Goal: Communication & Community: Answer question/provide support

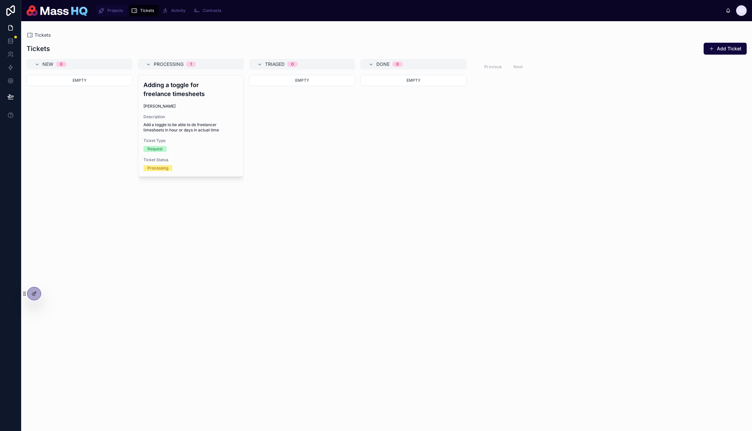
click at [112, 10] on span "Projects" at bounding box center [115, 10] width 16 height 5
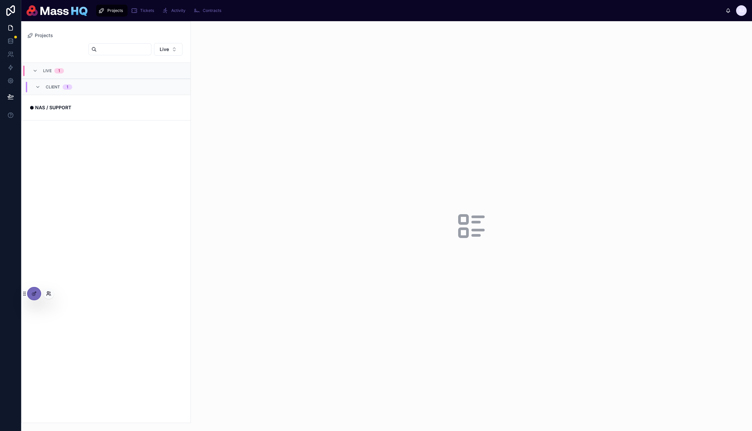
click at [50, 294] on icon at bounding box center [48, 293] width 5 height 5
click at [149, 174] on input "text" at bounding box center [167, 172] width 122 height 11
type input "******"
click at [216, 199] on button "Select" at bounding box center [219, 197] width 17 height 10
click at [306, 79] on div at bounding box center [471, 226] width 561 height 410
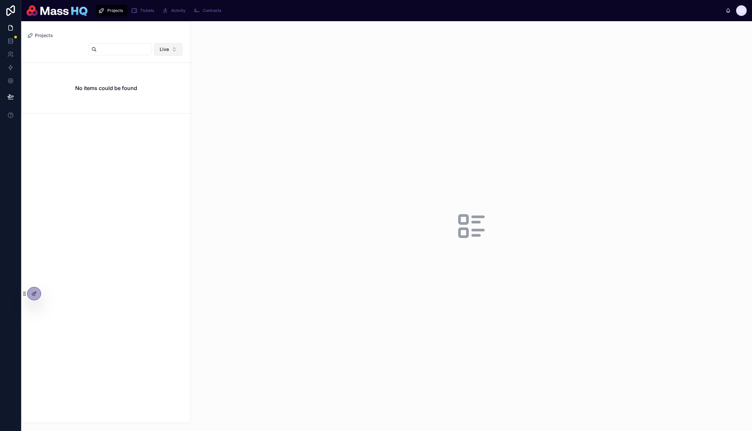
click at [164, 44] on button "Live" at bounding box center [168, 49] width 28 height 13
click at [146, 99] on div "Completed" at bounding box center [169, 97] width 80 height 11
click at [366, 114] on div at bounding box center [471, 226] width 561 height 410
click at [91, 99] on link "🪩 P&S / OVERTURE" at bounding box center [106, 108] width 169 height 26
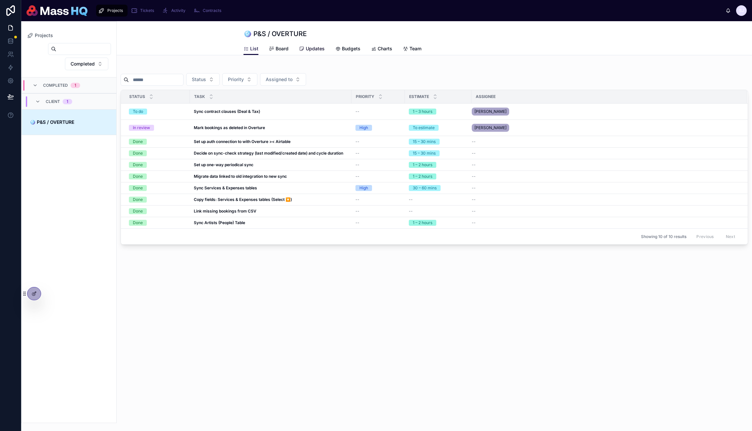
click at [311, 50] on span "Updates" at bounding box center [315, 48] width 19 height 7
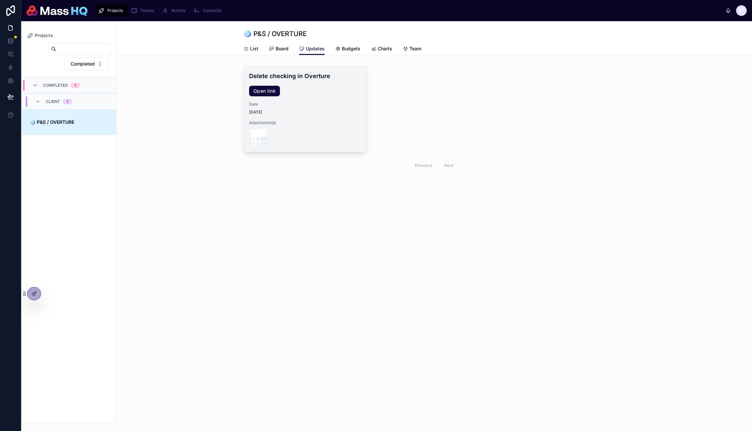
click at [300, 76] on h4 "Delete checking in Overture" at bounding box center [305, 76] width 112 height 9
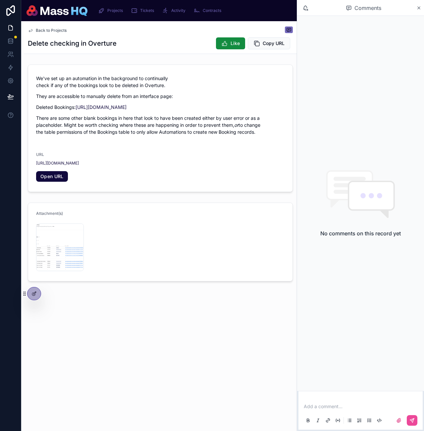
click at [416, 5] on div "Comments" at bounding box center [360, 8] width 127 height 16
click at [66, 9] on img at bounding box center [57, 10] width 61 height 11
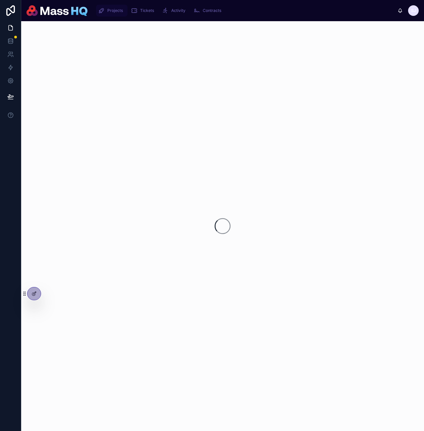
click at [118, 12] on span "Projects" at bounding box center [115, 10] width 16 height 5
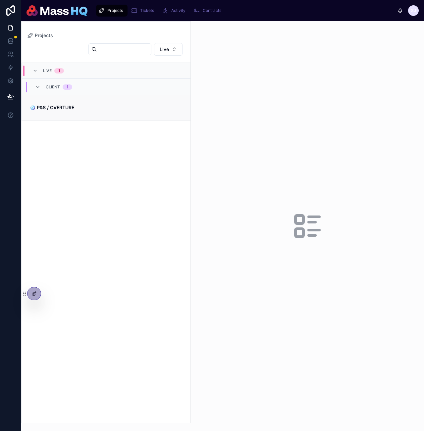
click at [74, 97] on link "🪩 P&S / OVERTURE" at bounding box center [106, 108] width 169 height 26
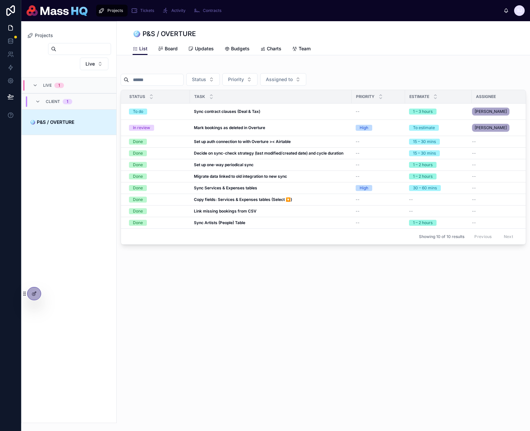
click at [387, 53] on div "List Board Updates Budgets Charts Team" at bounding box center [324, 48] width 382 height 13
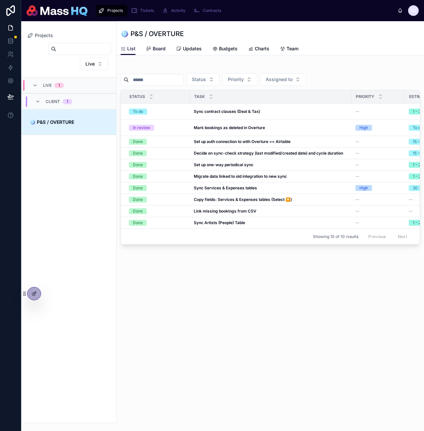
click at [150, 46] on div "Board" at bounding box center [156, 48] width 20 height 7
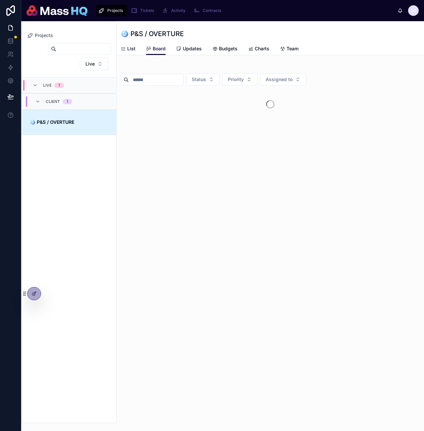
click at [335, 32] on div "🪩 P&S / OVERTURE" at bounding box center [271, 33] width 300 height 9
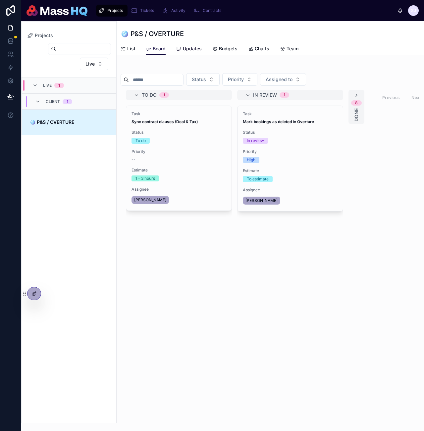
click at [192, 48] on span "Updates" at bounding box center [192, 48] width 19 height 7
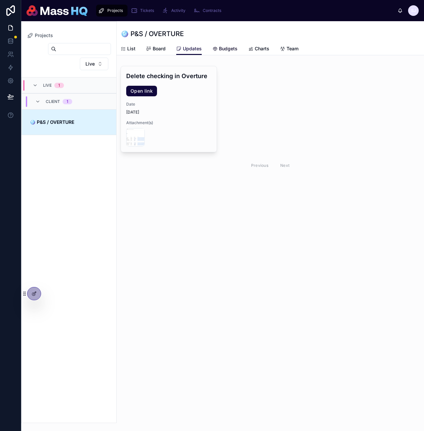
click at [223, 46] on span "Budgets" at bounding box center [228, 48] width 19 height 7
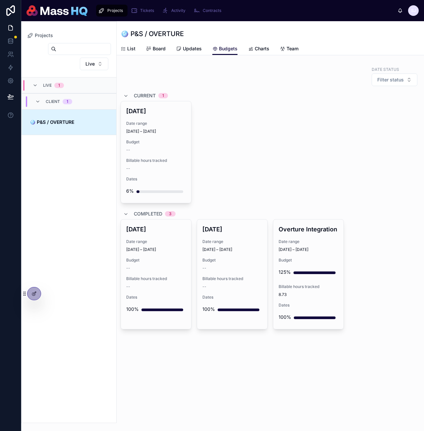
click at [255, 184] on div "[DATE] Date range [DATE] – [DATE] Budget -- Billable hours tracked -- Dates 6%" at bounding box center [271, 152] width 300 height 102
click at [335, 122] on div "[DATE] Date range [DATE] – [DATE] Budget -- Billable hours tracked -- Dates 6%" at bounding box center [271, 152] width 300 height 102
click at [262, 51] on span "Charts" at bounding box center [262, 48] width 15 height 7
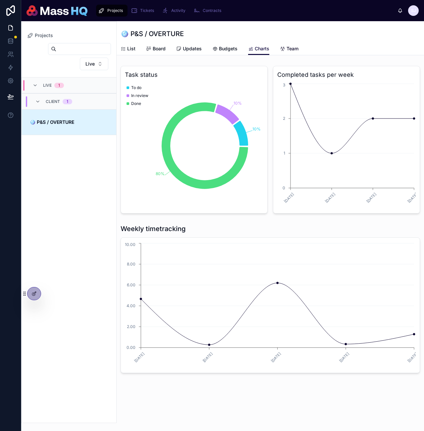
click at [289, 51] on span "Team" at bounding box center [293, 48] width 12 height 7
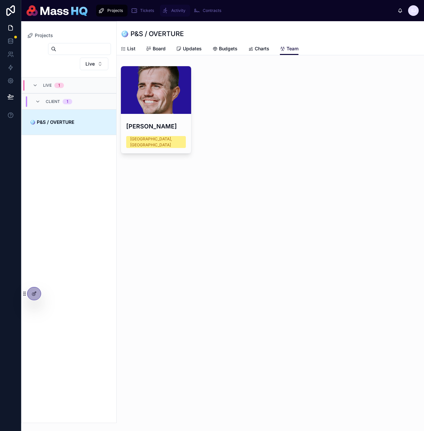
click at [179, 11] on span "Activity" at bounding box center [178, 10] width 14 height 5
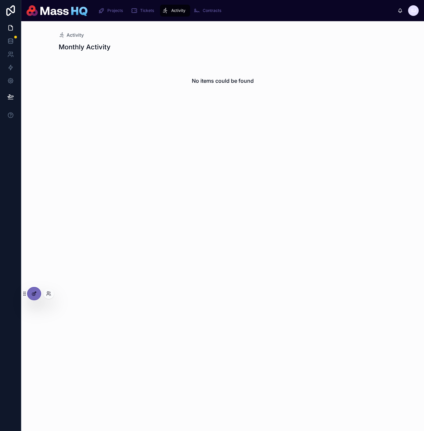
click at [38, 292] on div at bounding box center [34, 294] width 13 height 13
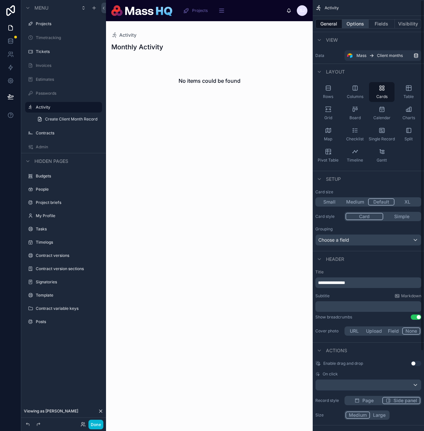
click at [362, 21] on button "Options" at bounding box center [355, 23] width 27 height 9
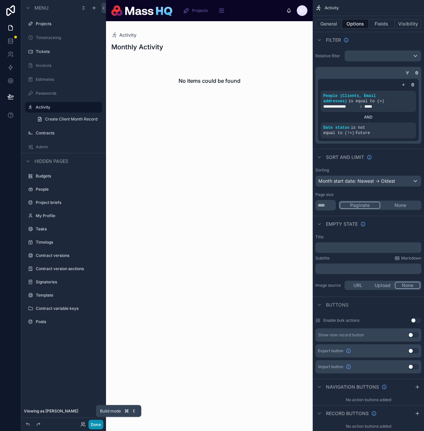
click at [95, 426] on button "Done" at bounding box center [95, 425] width 15 height 10
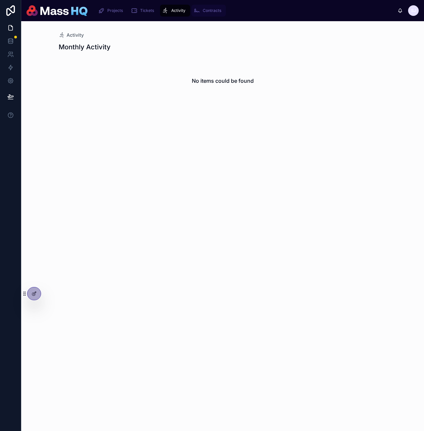
click at [197, 10] on icon "scrollable content" at bounding box center [196, 10] width 7 height 7
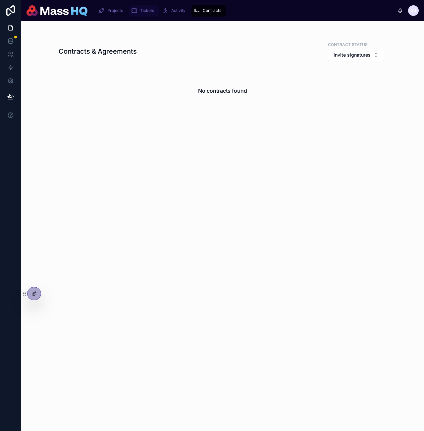
click at [138, 11] on div "Tickets" at bounding box center [144, 10] width 26 height 11
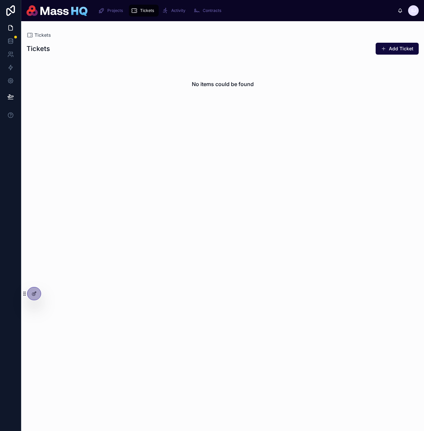
drag, startPoint x: 214, startPoint y: 124, endPoint x: 235, endPoint y: 27, distance: 98.8
click at [217, 122] on div "No items could be found" at bounding box center [222, 241] width 403 height 364
click at [408, 49] on button "Add Ticket" at bounding box center [397, 49] width 43 height 12
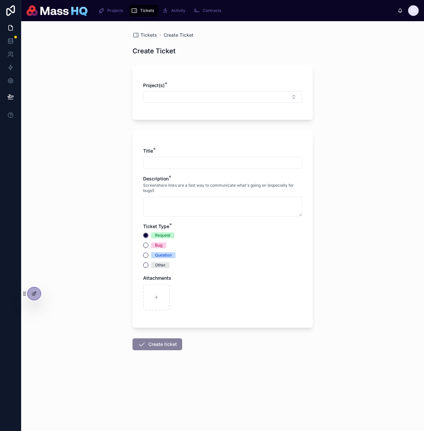
drag, startPoint x: 379, startPoint y: 103, endPoint x: 255, endPoint y: 0, distance: 160.9
click at [378, 104] on div "Tickets Create Ticket Create Ticket Project(s) * Title * Description * Screensh…" at bounding box center [222, 226] width 403 height 410
click at [205, 99] on button "Select Button" at bounding box center [222, 96] width 159 height 11
click at [203, 99] on button "Select Button" at bounding box center [222, 96] width 159 height 11
drag, startPoint x: 75, startPoint y: 82, endPoint x: 77, endPoint y: 74, distance: 8.3
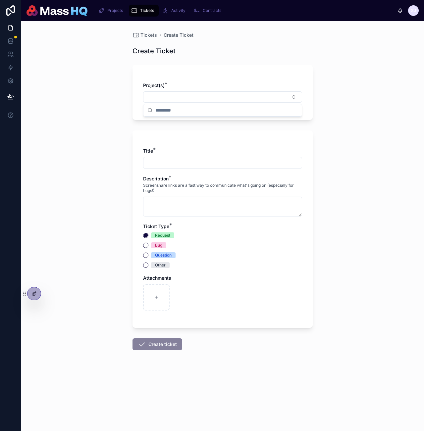
click at [75, 82] on div "Tickets Create Ticket Create Ticket Project(s) * Title * Description * Screensh…" at bounding box center [222, 226] width 403 height 410
click at [66, 8] on img at bounding box center [57, 10] width 61 height 11
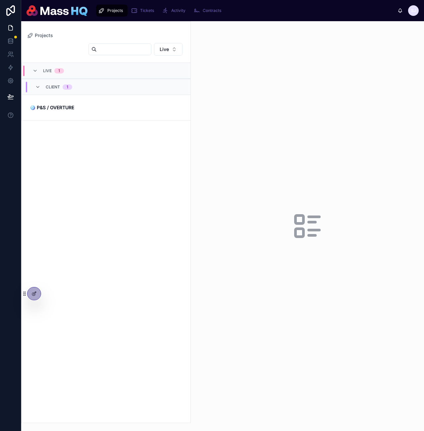
click at [114, 188] on div "Live LIVE 1 Client 1 🪩 P&S / OVERTURE" at bounding box center [106, 231] width 169 height 384
click at [74, 113] on link "🪩 P&S / OVERTURE" at bounding box center [106, 108] width 169 height 26
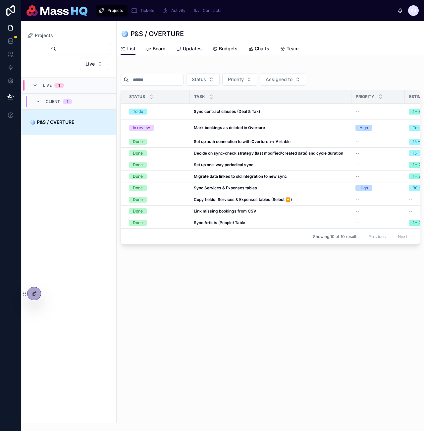
click at [191, 49] on span "Updates" at bounding box center [192, 48] width 19 height 7
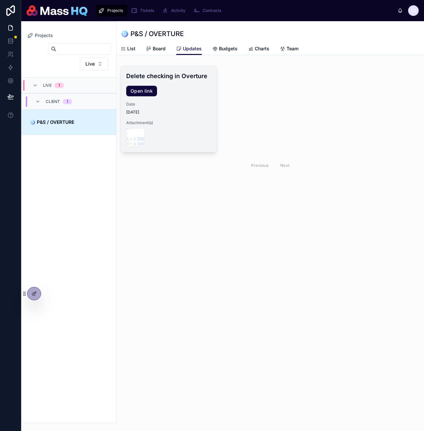
click at [183, 90] on span "Open link" at bounding box center [168, 91] width 85 height 11
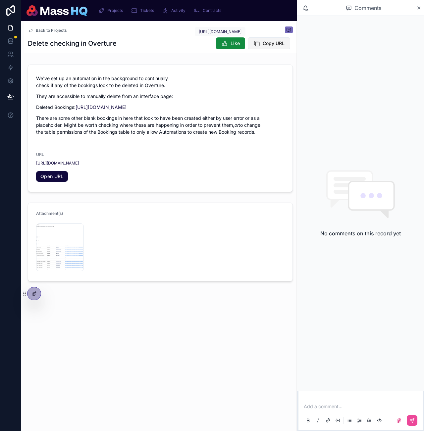
click at [273, 42] on span "Copy URL" at bounding box center [274, 43] width 22 height 7
click at [111, 16] on div "Projects Tickets Activity Contracts" at bounding box center [245, 10] width 305 height 15
click at [110, 13] on span "Projects" at bounding box center [115, 10] width 16 height 5
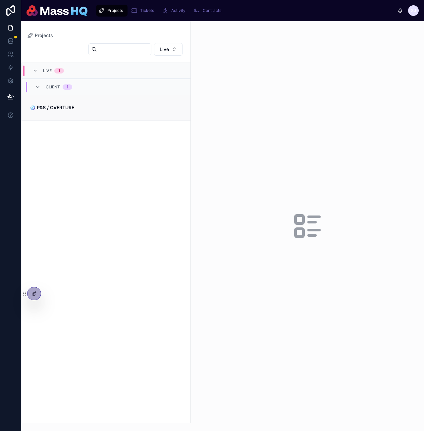
click at [109, 113] on link "🪩 P&S / OVERTURE" at bounding box center [106, 108] width 169 height 26
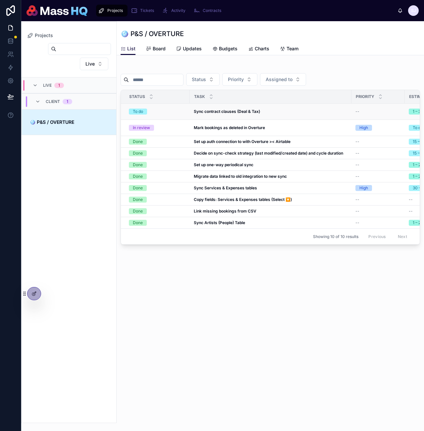
click at [229, 111] on strong "Sync contract clauses (Deal & Tax)" at bounding box center [227, 111] width 66 height 5
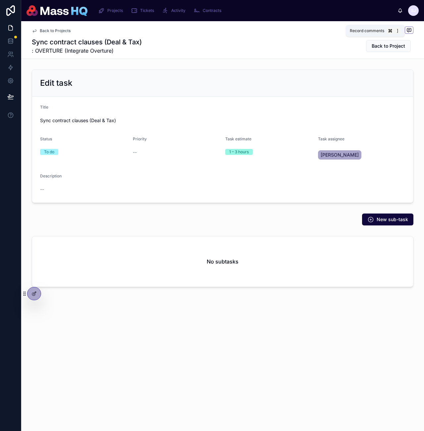
click at [408, 31] on icon at bounding box center [409, 30] width 4 height 4
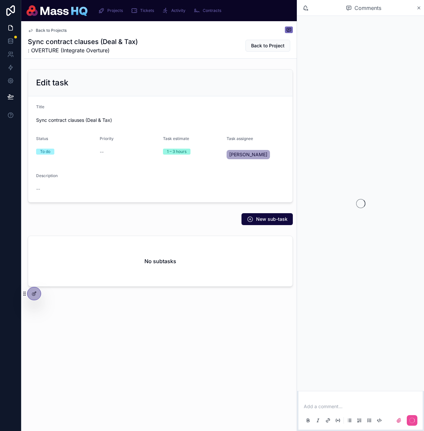
click at [363, 400] on div "Add a comment..." at bounding box center [361, 414] width 116 height 28
click at [360, 407] on p at bounding box center [362, 407] width 116 height 7
click at [413, 423] on icon at bounding box center [412, 420] width 5 height 5
click at [163, 100] on form "Title Sync contract clauses (Deal & Tax) Status To do Priority -- Task estimate…" at bounding box center [160, 149] width 264 height 106
click at [414, 8] on div "Comments" at bounding box center [363, 7] width 105 height 11
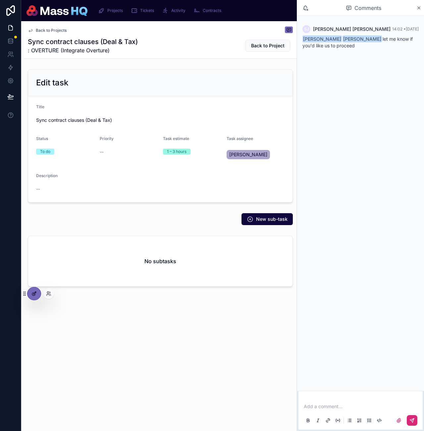
click at [34, 295] on icon at bounding box center [33, 293] width 5 height 5
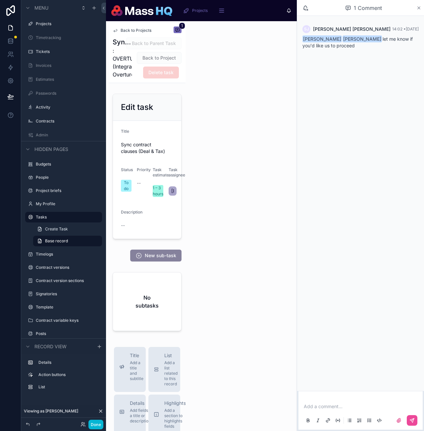
click at [418, 9] on icon at bounding box center [418, 7] width 5 height 5
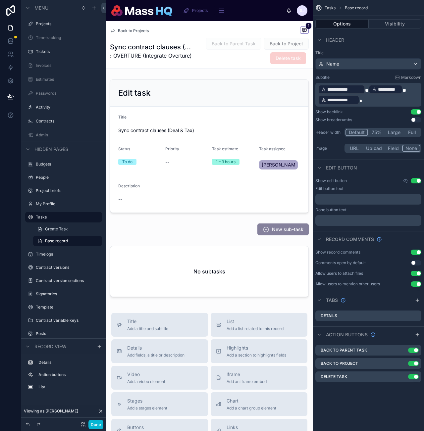
click at [346, 89] on span "**********" at bounding box center [344, 89] width 34 height 7
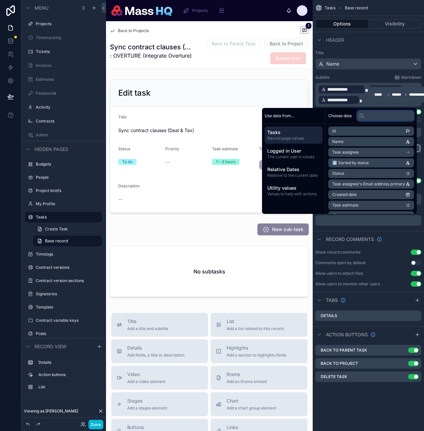
click at [375, 113] on input "text" at bounding box center [385, 116] width 57 height 11
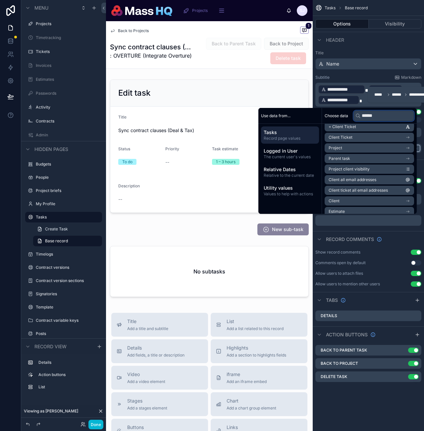
scroll to position [11, 0]
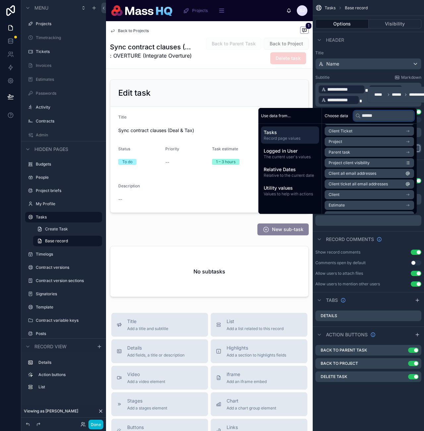
type input "******"
click at [351, 193] on li "Client" at bounding box center [369, 194] width 89 height 9
click at [385, 118] on input "******" at bounding box center [384, 116] width 61 height 11
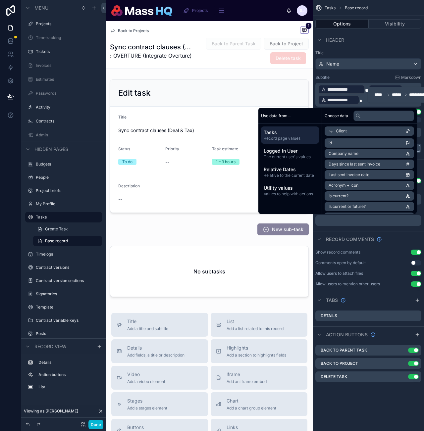
click at [344, 154] on span "Company name" at bounding box center [344, 153] width 30 height 5
click at [403, 99] on p "**********" at bounding box center [369, 94] width 102 height 21
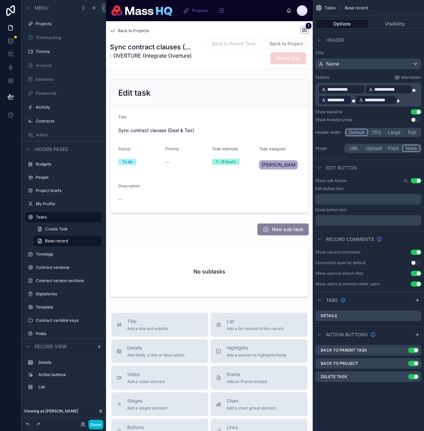
click at [408, 101] on p "**********" at bounding box center [369, 94] width 102 height 21
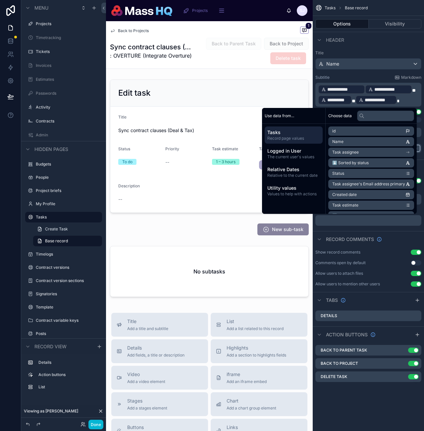
click at [414, 86] on p "**********" at bounding box center [369, 94] width 102 height 21
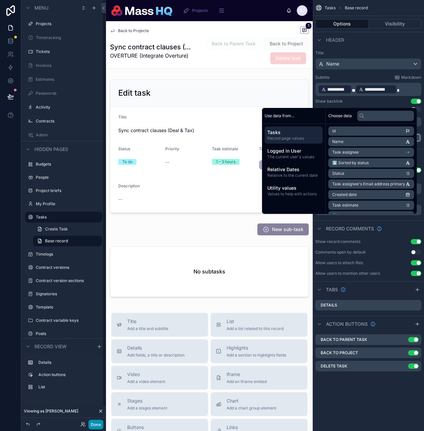
click at [100, 420] on button "Done" at bounding box center [95, 425] width 15 height 10
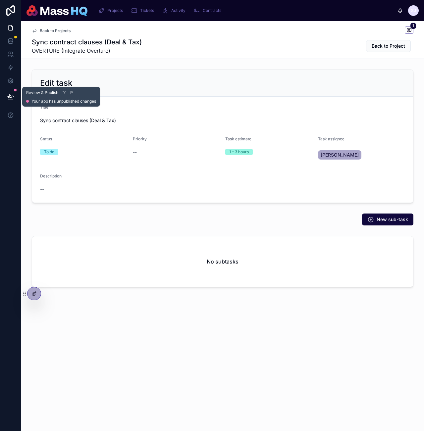
click at [13, 95] on icon at bounding box center [10, 96] width 7 height 7
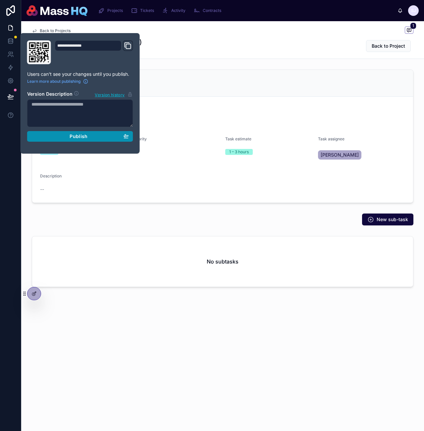
click at [60, 134] on div "Publish" at bounding box center [79, 137] width 97 height 6
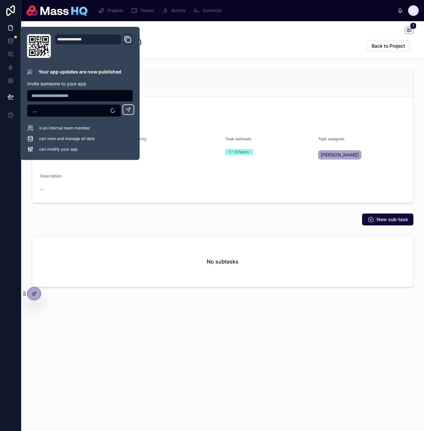
click at [243, 98] on form "Title Sync contract clauses (Deal & Tax) Status To do Priority -- Task estimate…" at bounding box center [222, 150] width 381 height 106
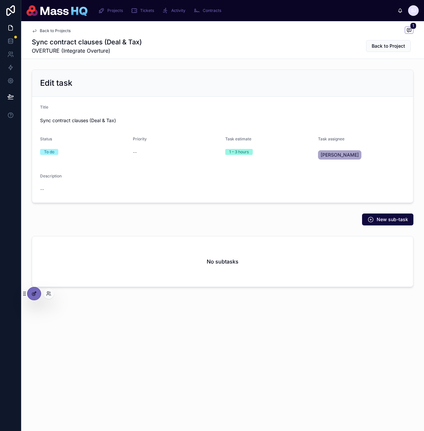
click at [30, 297] on div at bounding box center [34, 294] width 13 height 13
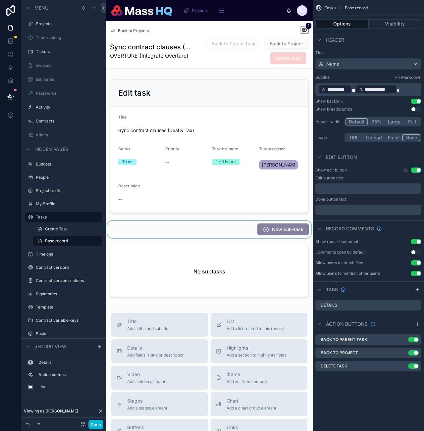
click at [281, 232] on div at bounding box center [209, 229] width 207 height 17
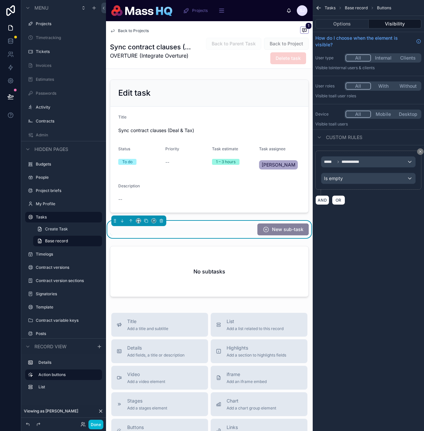
click at [125, 29] on span "Back to Projects" at bounding box center [133, 30] width 31 height 5
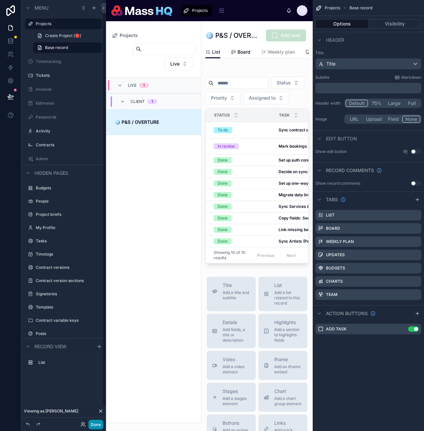
click at [94, 426] on button "Done" at bounding box center [95, 425] width 15 height 10
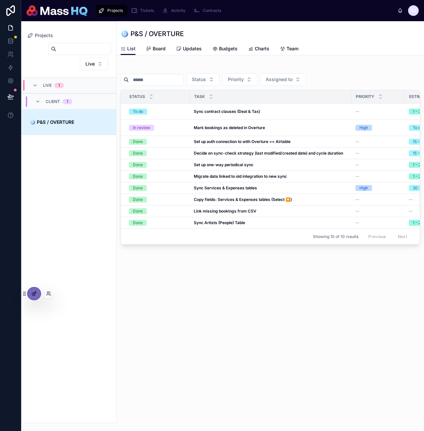
click at [34, 296] on icon at bounding box center [33, 293] width 5 height 5
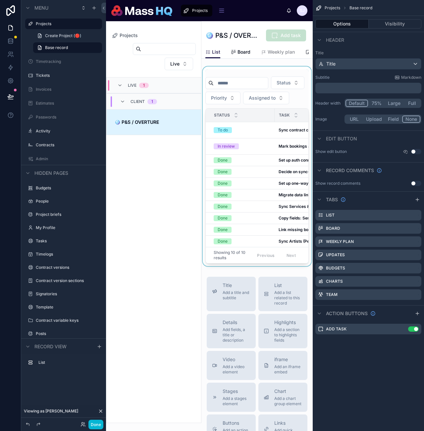
click at [245, 157] on div at bounding box center [256, 167] width 111 height 200
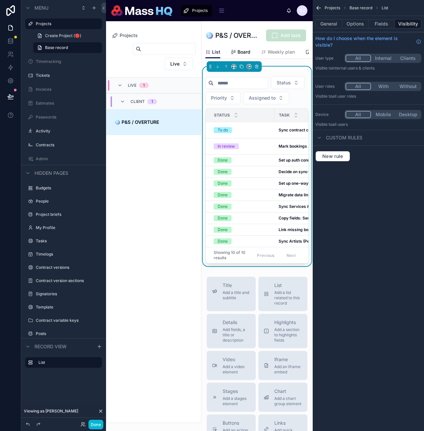
click at [254, 138] on td "To do" at bounding box center [240, 130] width 69 height 16
click at [257, 133] on div "To do" at bounding box center [242, 130] width 57 height 6
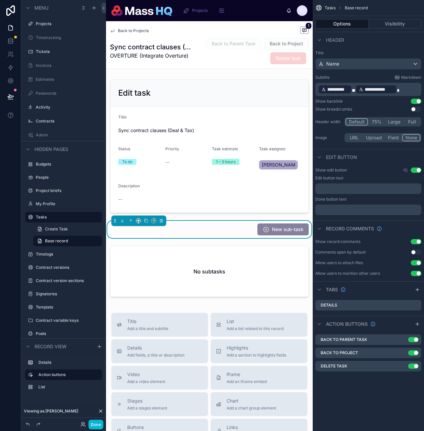
click at [236, 234] on div "New sub-task" at bounding box center [209, 230] width 199 height 12
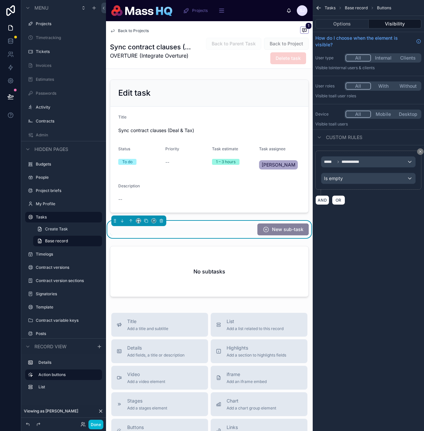
click at [330, 197] on div "AND OR" at bounding box center [368, 200] width 106 height 10
click at [326, 197] on button "AND" at bounding box center [322, 200] width 14 height 10
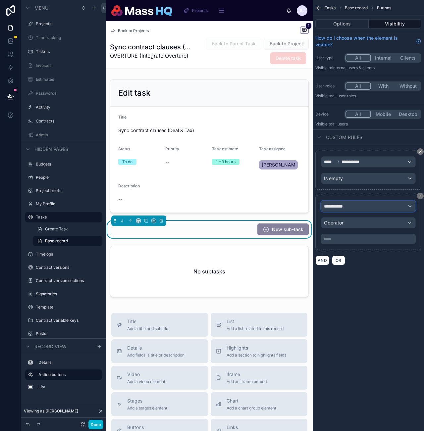
click at [391, 207] on div "**********" at bounding box center [368, 206] width 94 height 11
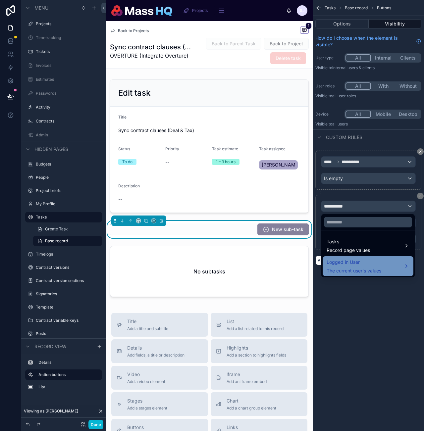
click at [363, 260] on span "Logged in User" at bounding box center [354, 262] width 55 height 8
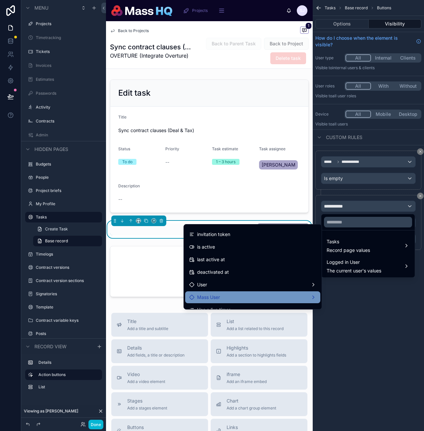
click at [215, 301] on div "Mass User" at bounding box center [252, 298] width 135 height 12
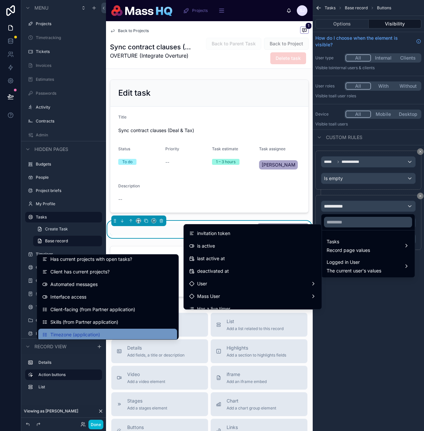
scroll to position [557, 0]
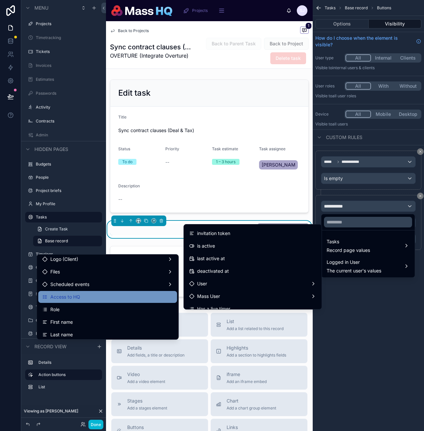
click at [94, 300] on div "Access to HQ" at bounding box center [107, 297] width 131 height 8
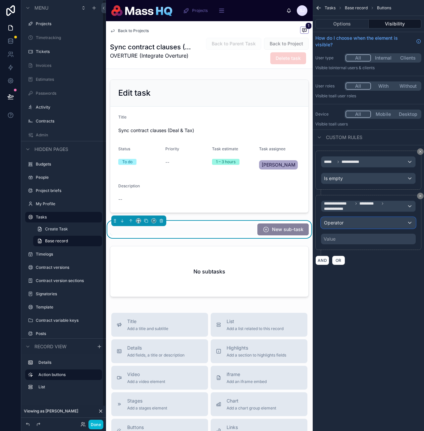
click at [348, 221] on div "Operator" at bounding box center [368, 223] width 94 height 11
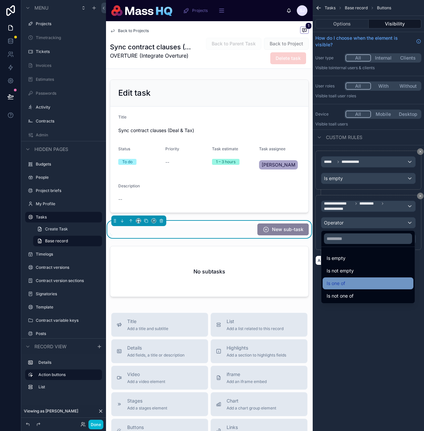
click at [350, 283] on div "Is one of" at bounding box center [368, 284] width 83 height 8
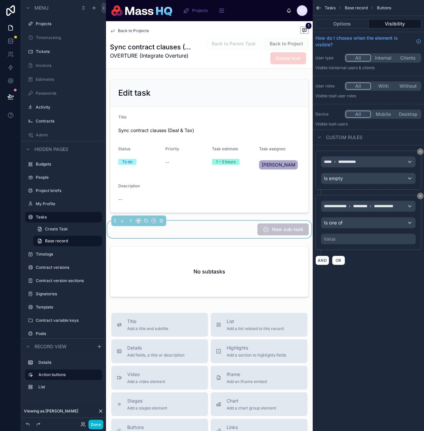
click at [354, 241] on div "Value" at bounding box center [368, 239] width 95 height 11
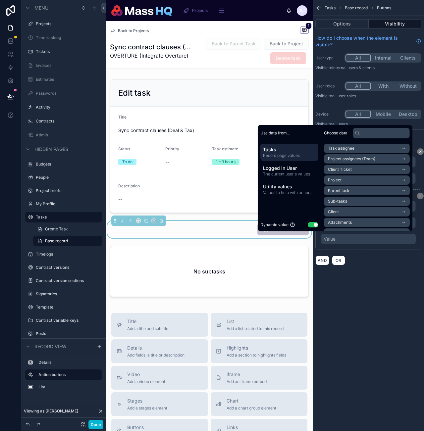
click at [309, 223] on button "Use setting" at bounding box center [313, 224] width 11 height 5
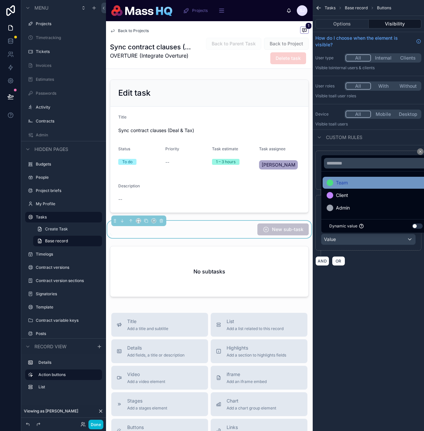
click at [350, 181] on div "Team" at bounding box center [376, 183] width 99 height 8
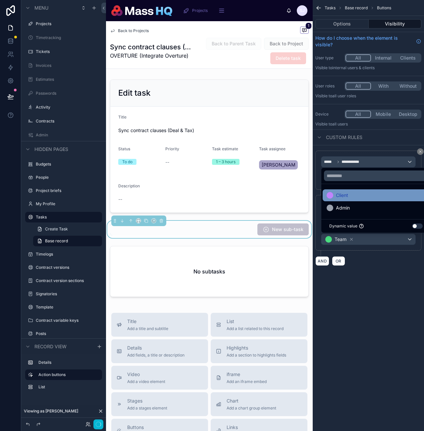
click at [351, 205] on div "Admin" at bounding box center [376, 208] width 99 height 8
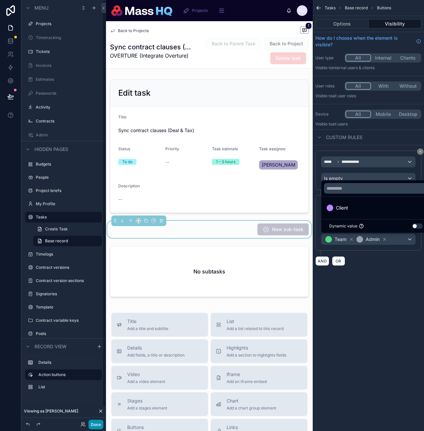
click at [97, 422] on button "Done" at bounding box center [95, 425] width 15 height 10
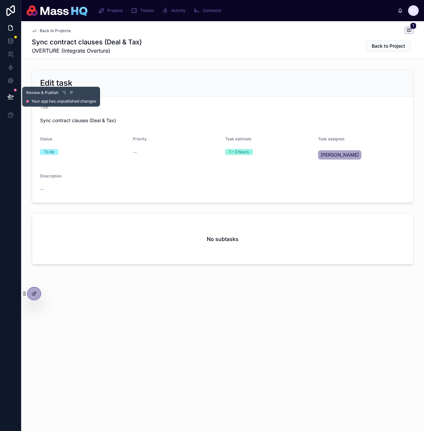
click at [11, 95] on icon at bounding box center [10, 96] width 7 height 7
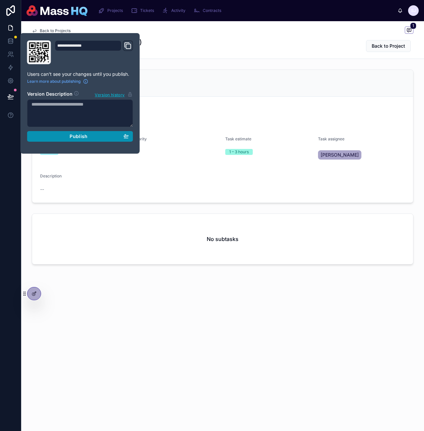
click at [79, 133] on button "Publish" at bounding box center [80, 136] width 106 height 11
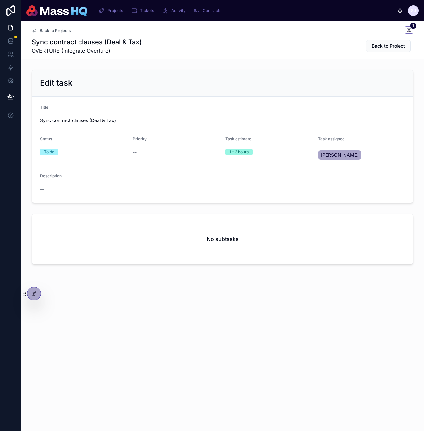
click at [421, 28] on div "Back to Projects 1 Sync contract clauses (Deal & Tax) OVERTURE (Integrate Overt…" at bounding box center [222, 40] width 403 height 38
click at [65, 33] on span "Back to Projects" at bounding box center [55, 30] width 31 height 5
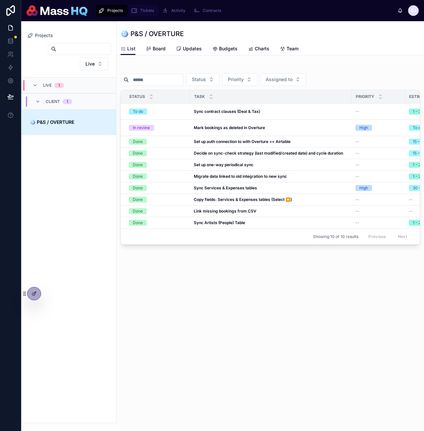
click at [139, 6] on div "Tickets" at bounding box center [144, 10] width 26 height 11
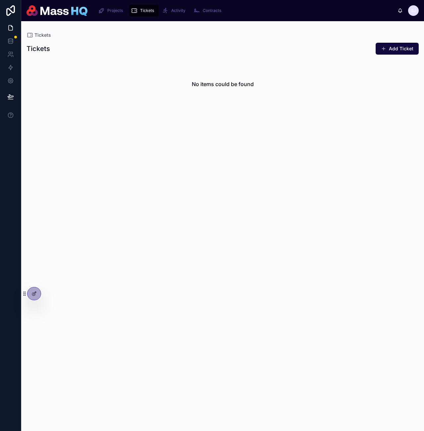
click at [203, 179] on div "No items could be found" at bounding box center [222, 241] width 403 height 364
